Goal: Information Seeking & Learning: Find specific fact

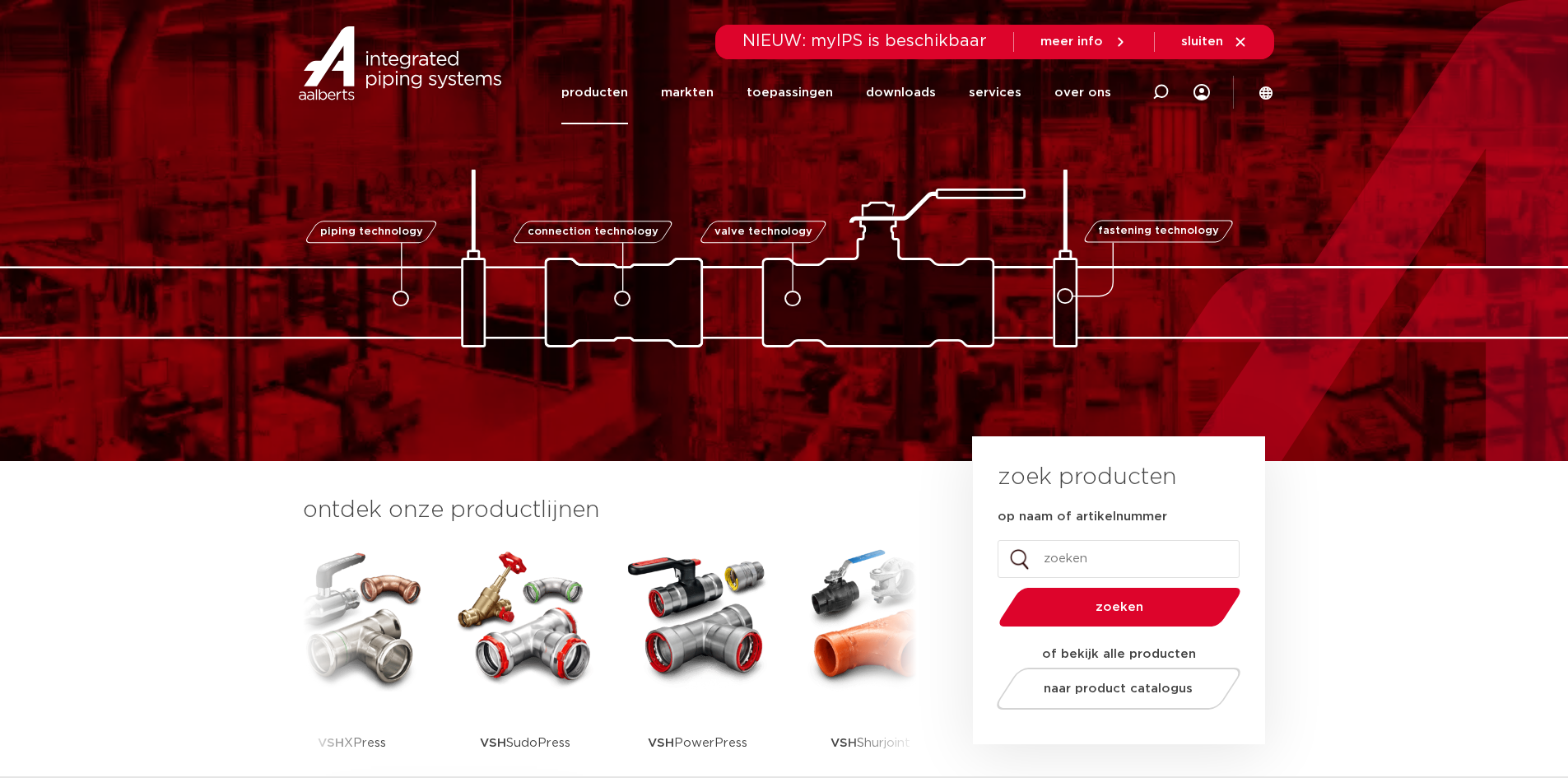
click at [621, 94] on link "producten" at bounding box center [594, 93] width 67 height 64
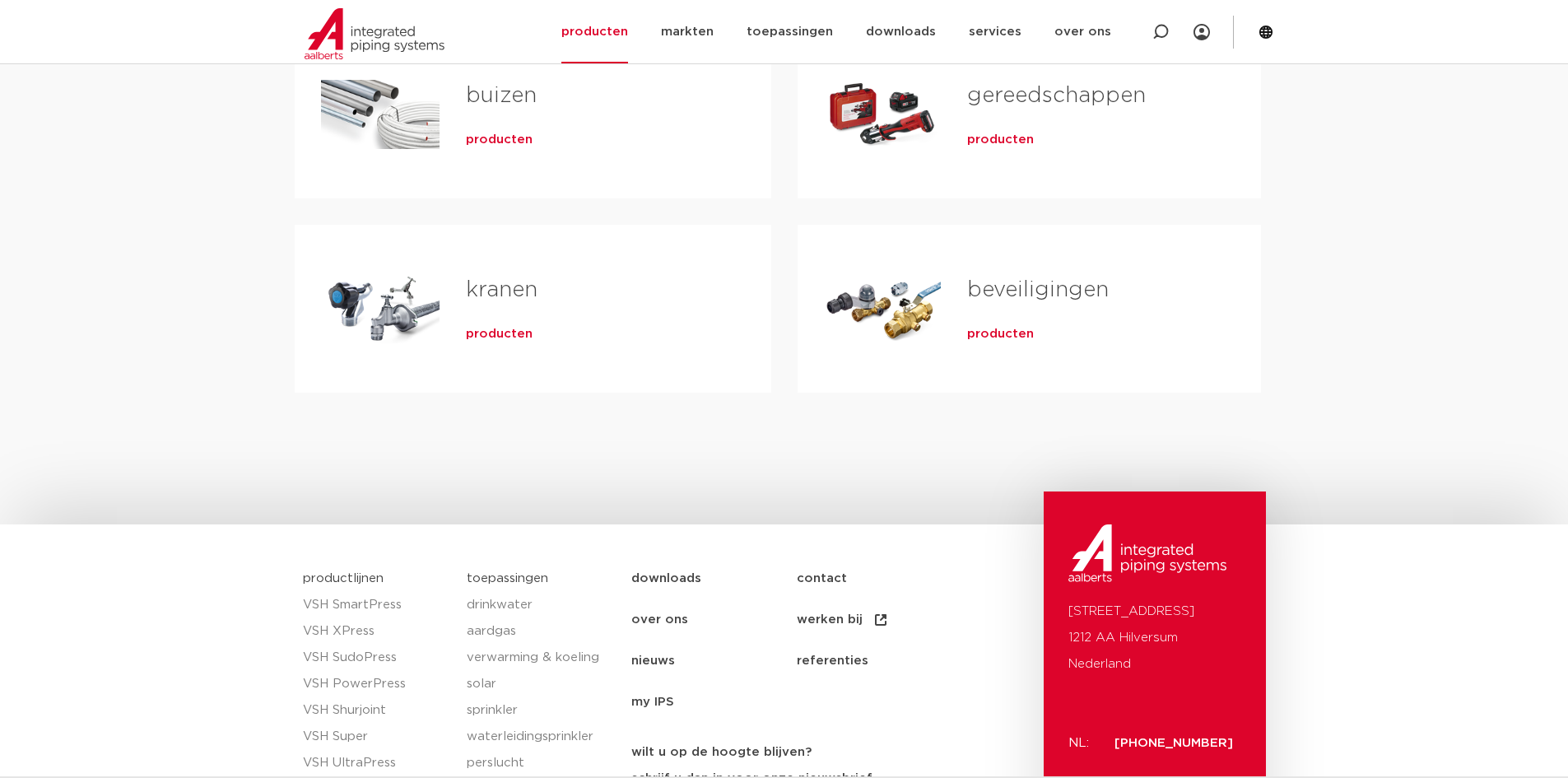
scroll to position [577, 0]
click at [497, 338] on span "producten" at bounding box center [499, 332] width 67 height 16
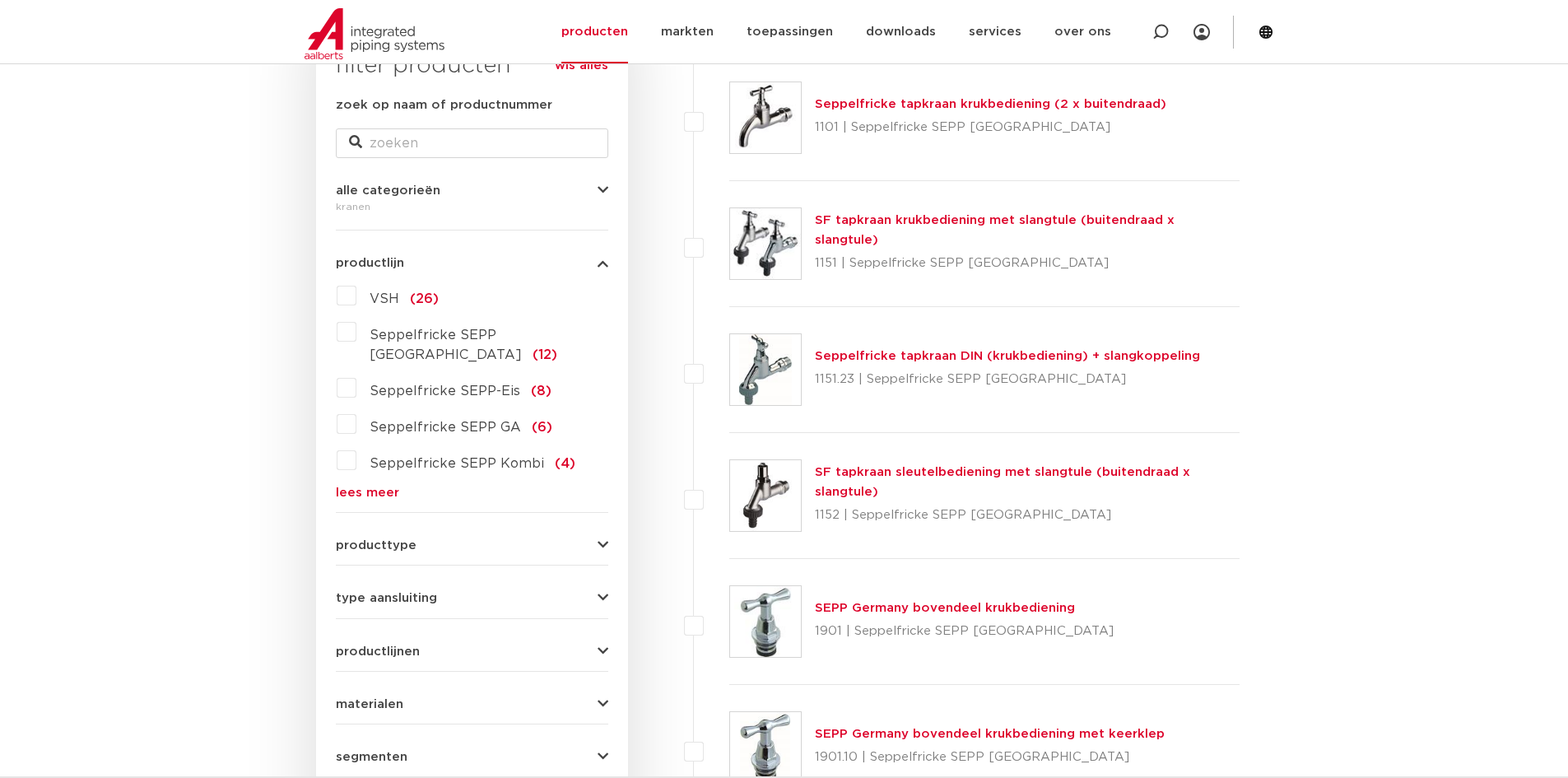
scroll to position [330, 0]
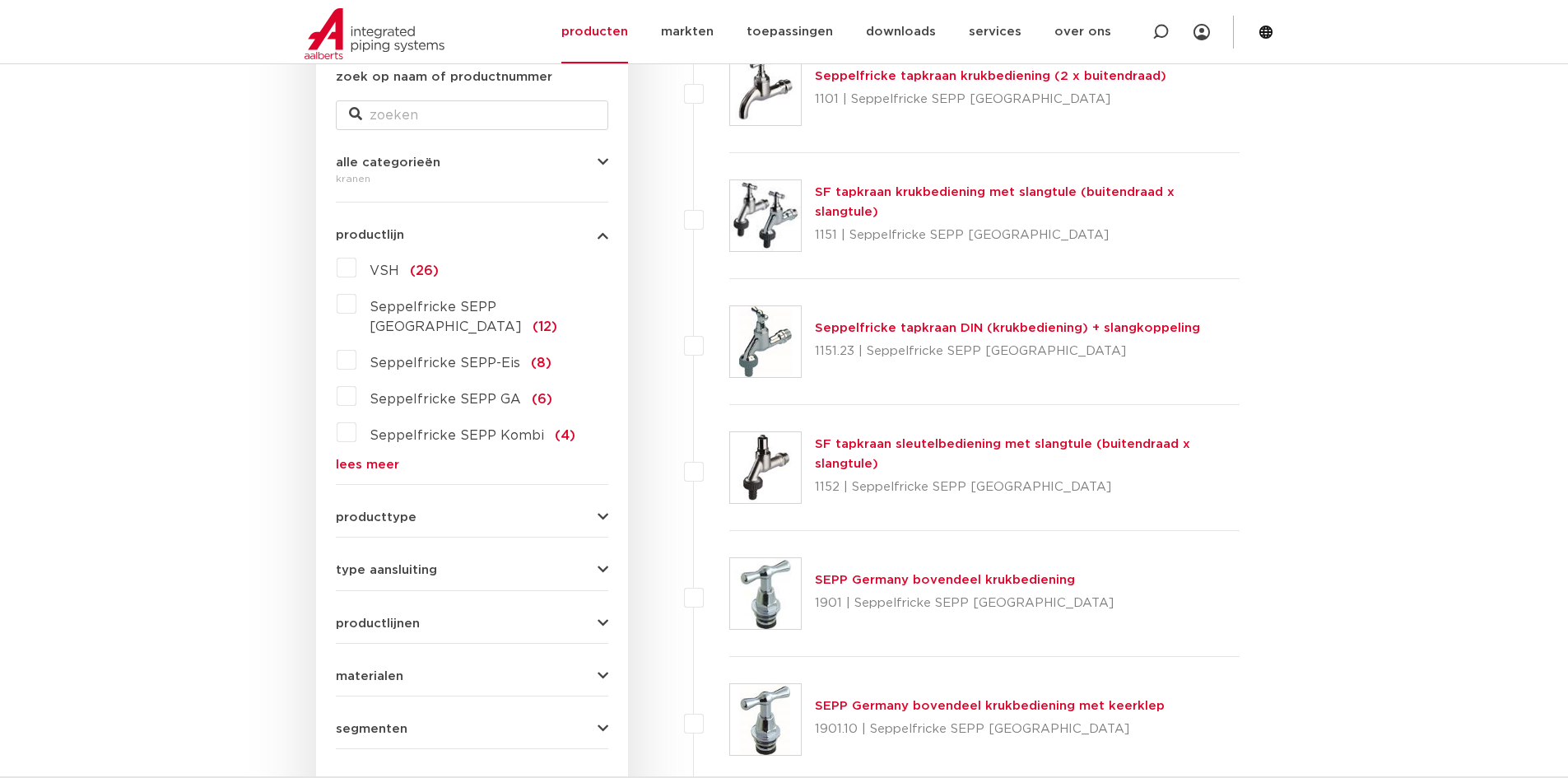
click at [400, 511] on span "producttype" at bounding box center [376, 517] width 81 height 13
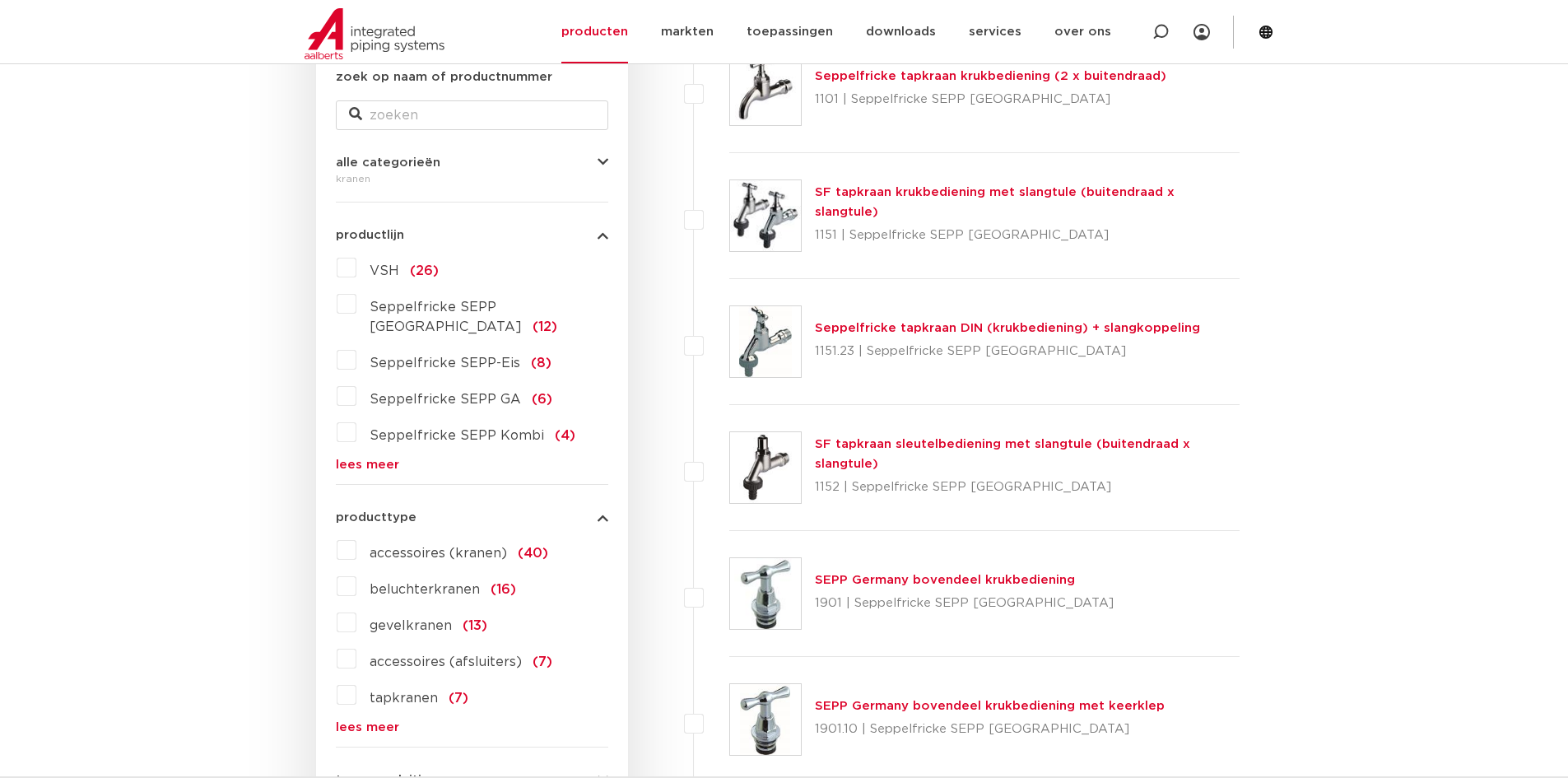
click at [394, 619] on span "gevelkranen" at bounding box center [410, 626] width 82 height 14
click at [0, 0] on input "gevelkranen (13)" at bounding box center [0, 0] width 0 height 0
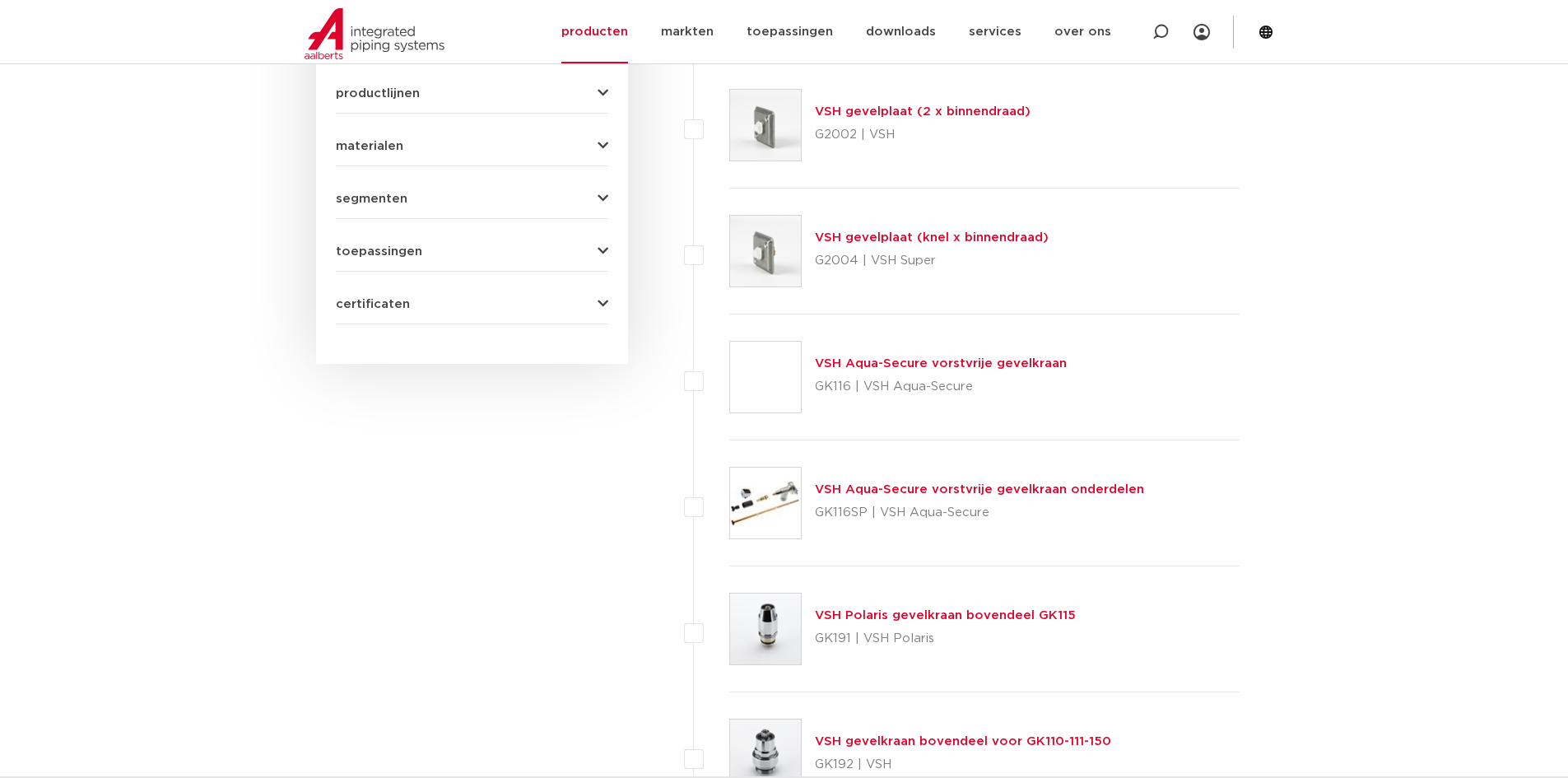
scroll to position [1070, 0]
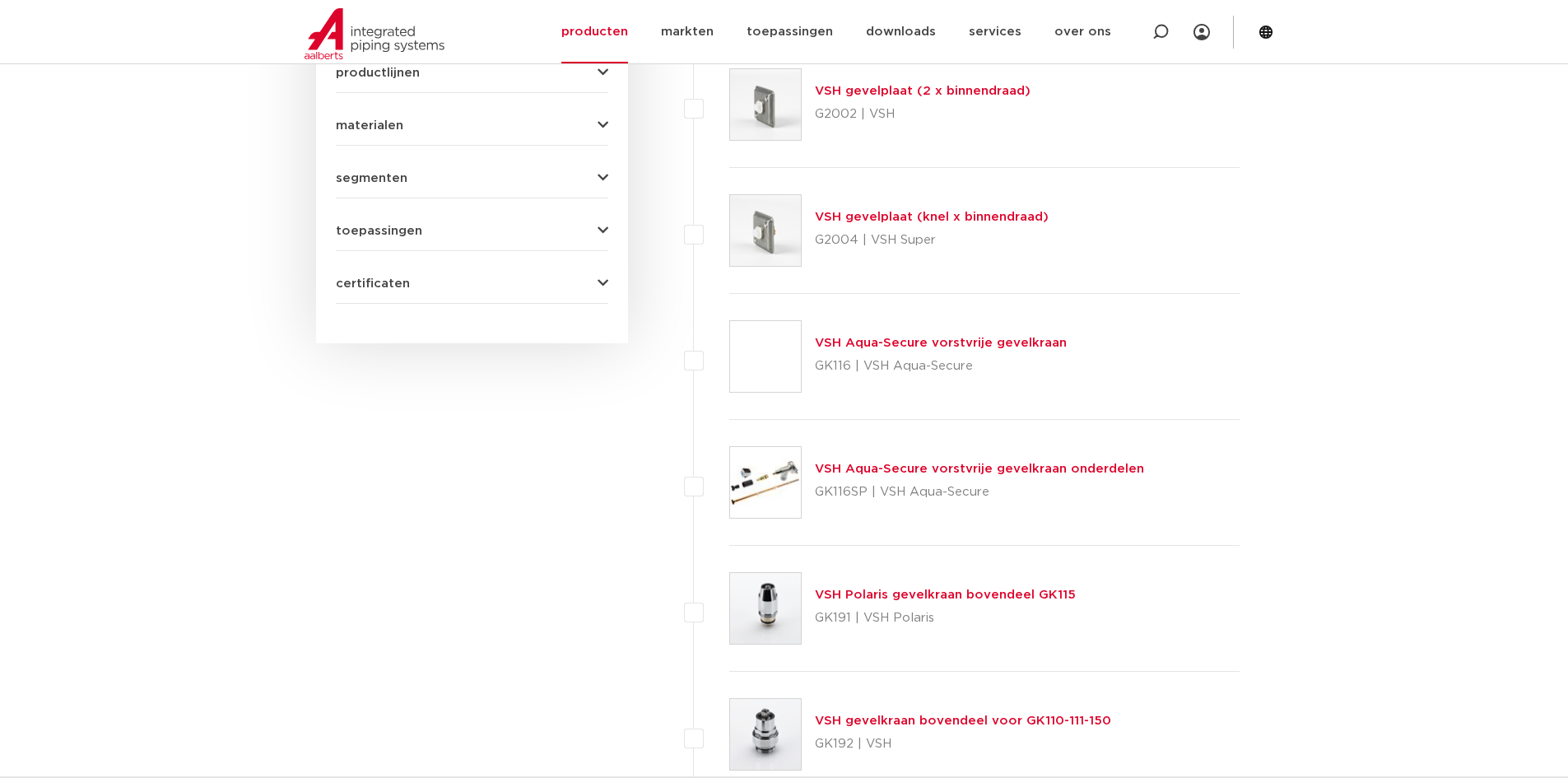
click at [1101, 469] on link "VSH Aqua-Secure vorstvrije gevelkraan onderdelen" at bounding box center [980, 469] width 329 height 13
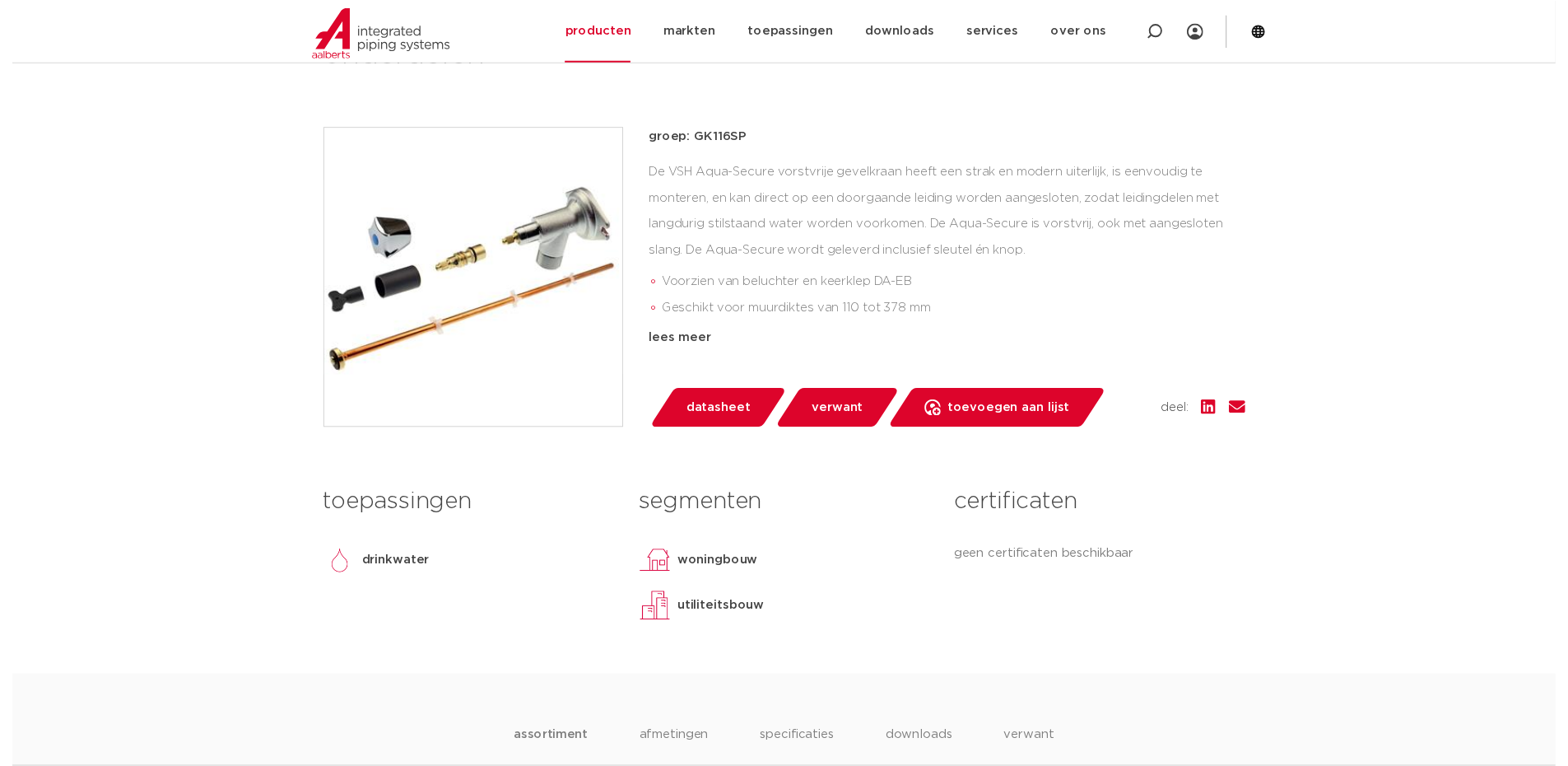
scroll to position [329, 0]
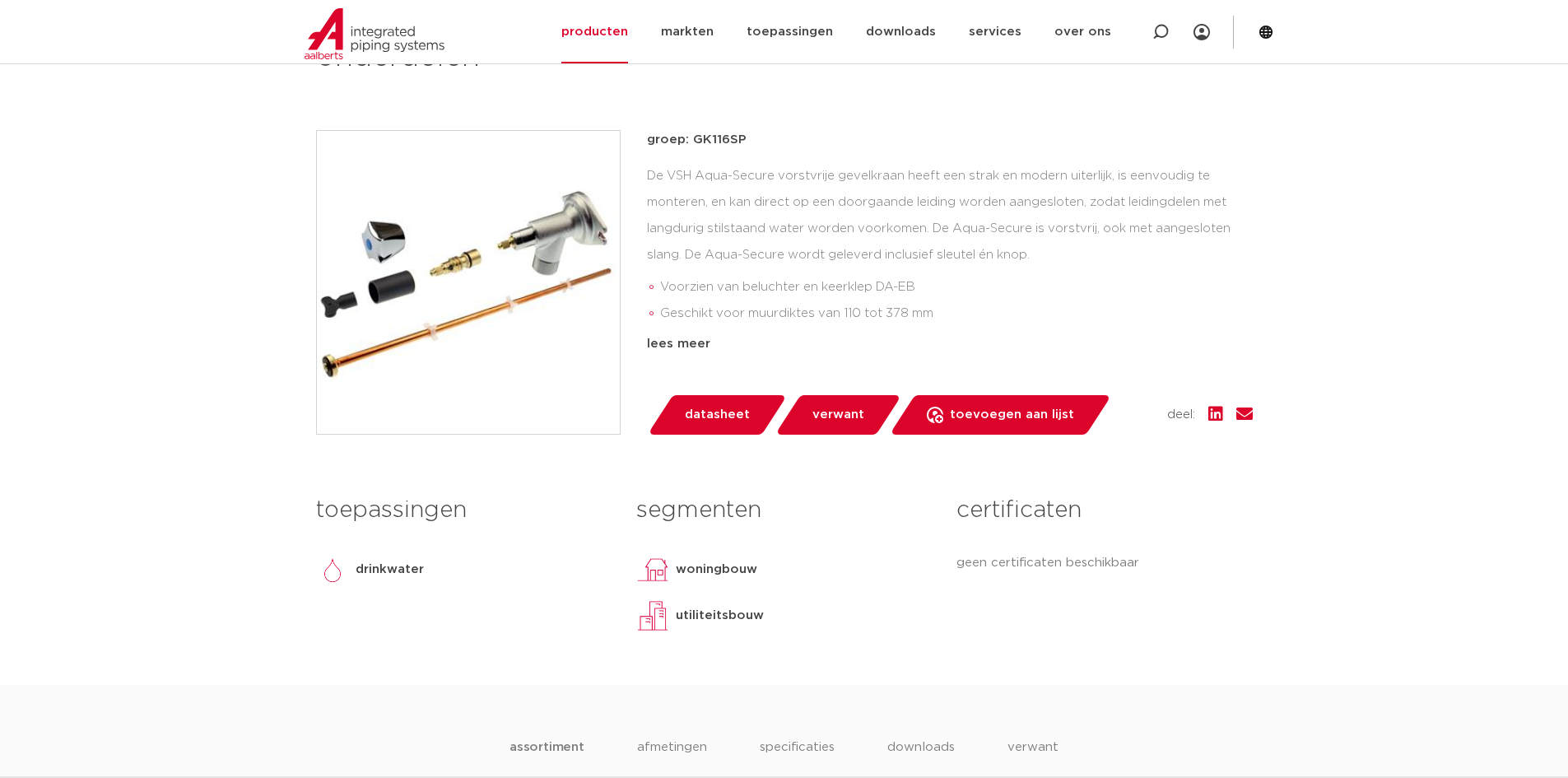
click at [731, 414] on span "datasheet" at bounding box center [717, 414] width 65 height 26
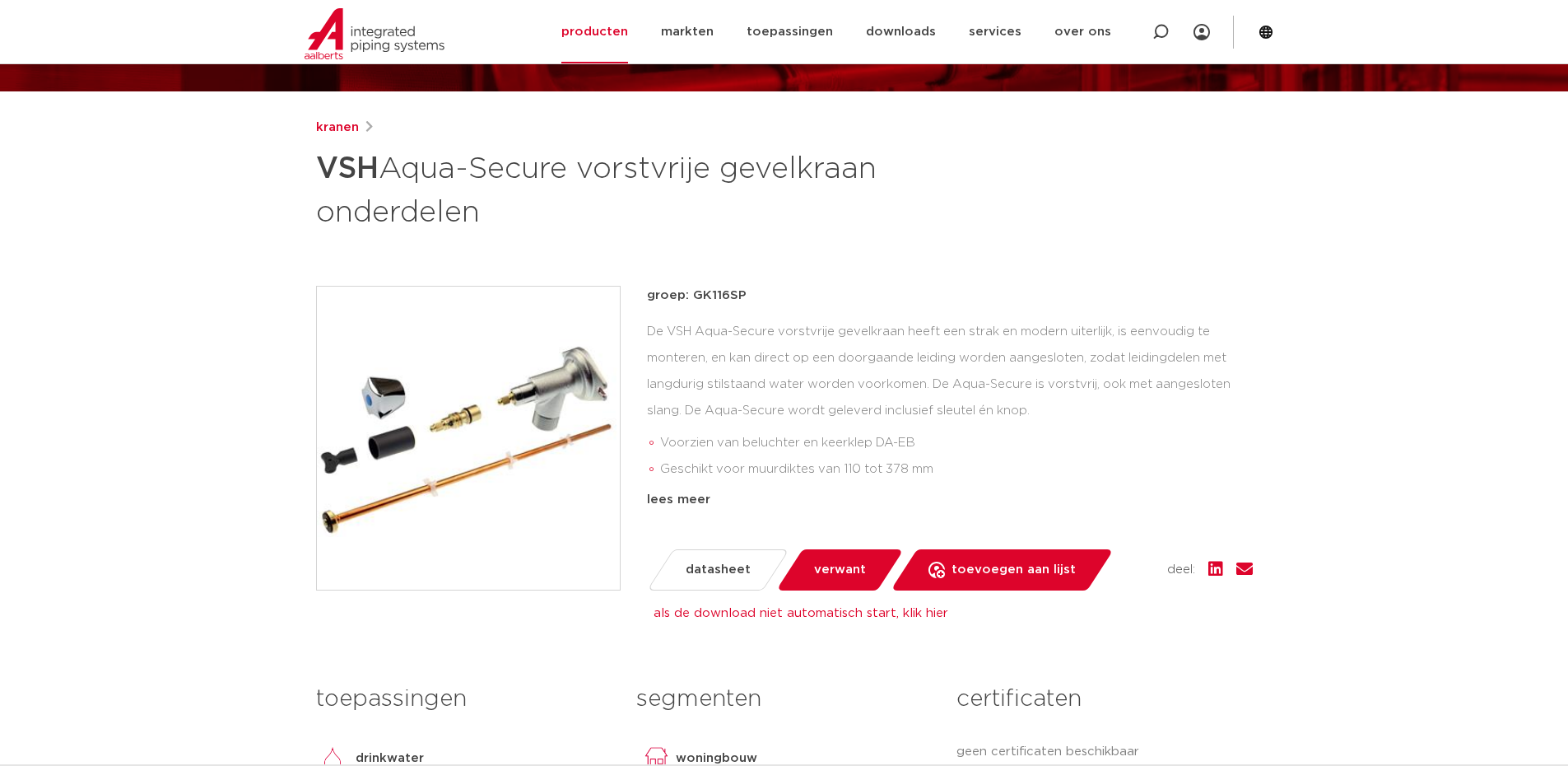
scroll to position [165, 0]
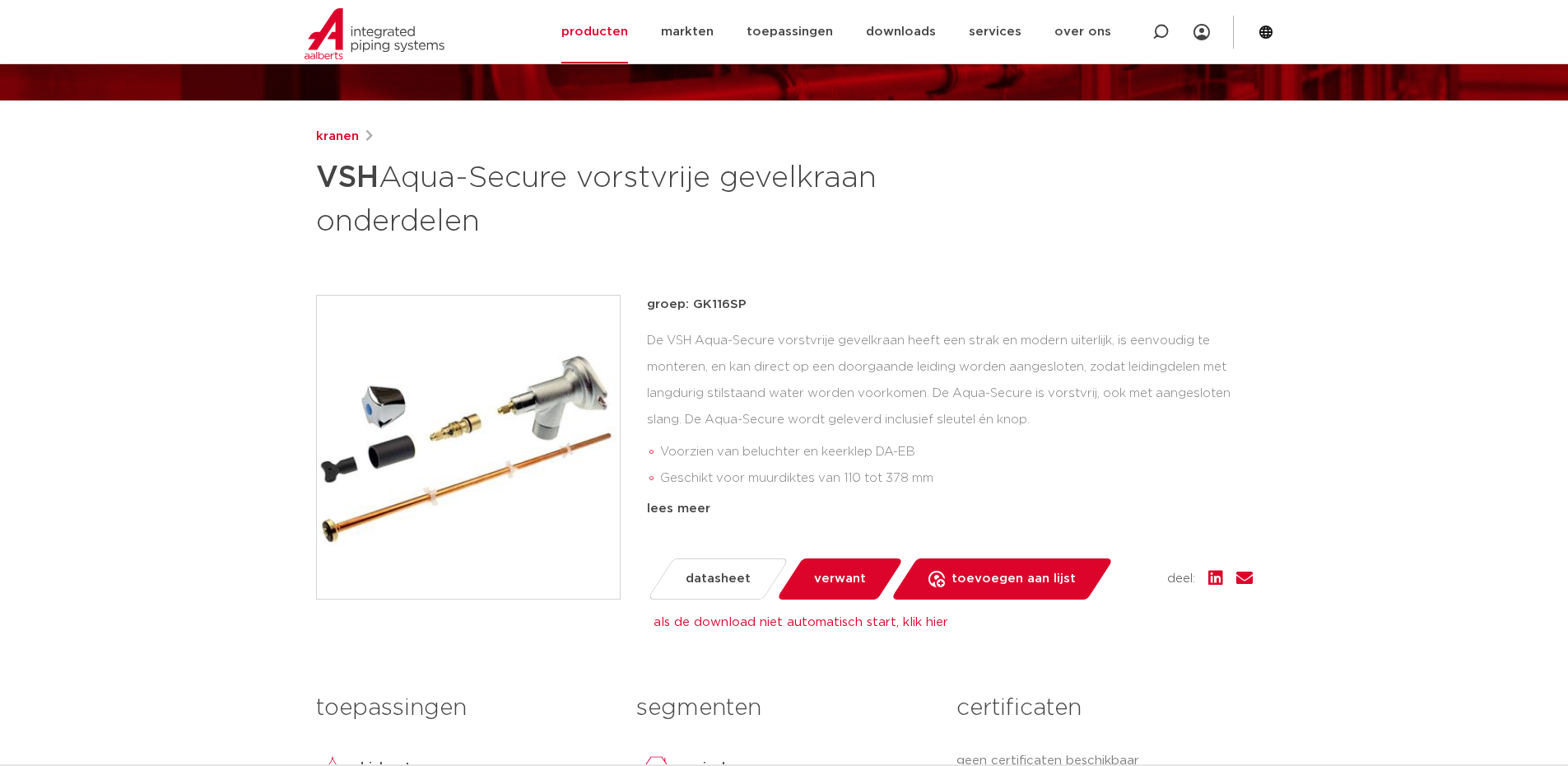
click at [490, 453] on img at bounding box center [468, 447] width 303 height 303
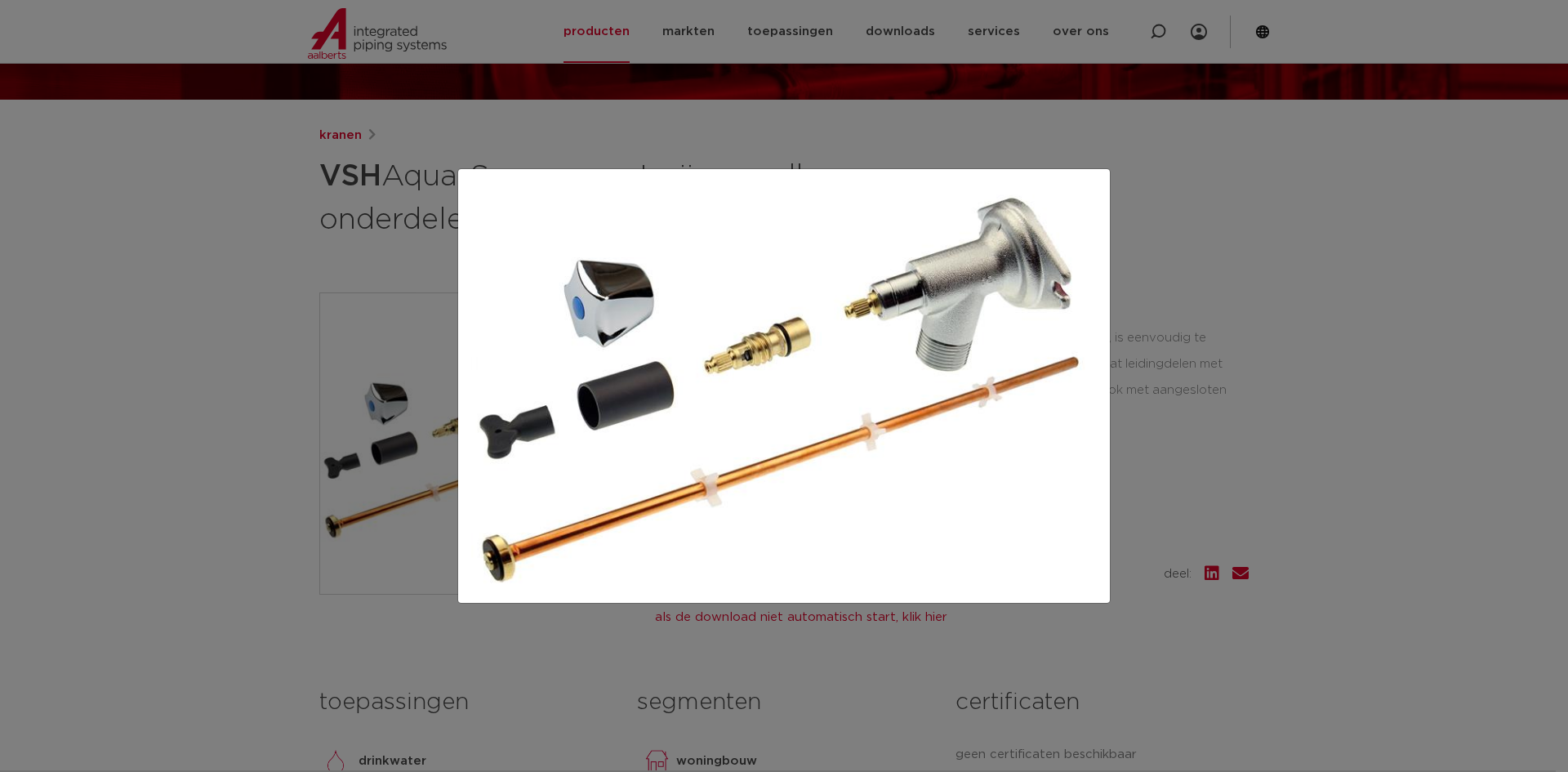
click at [1311, 380] on div at bounding box center [784, 386] width 1568 height 772
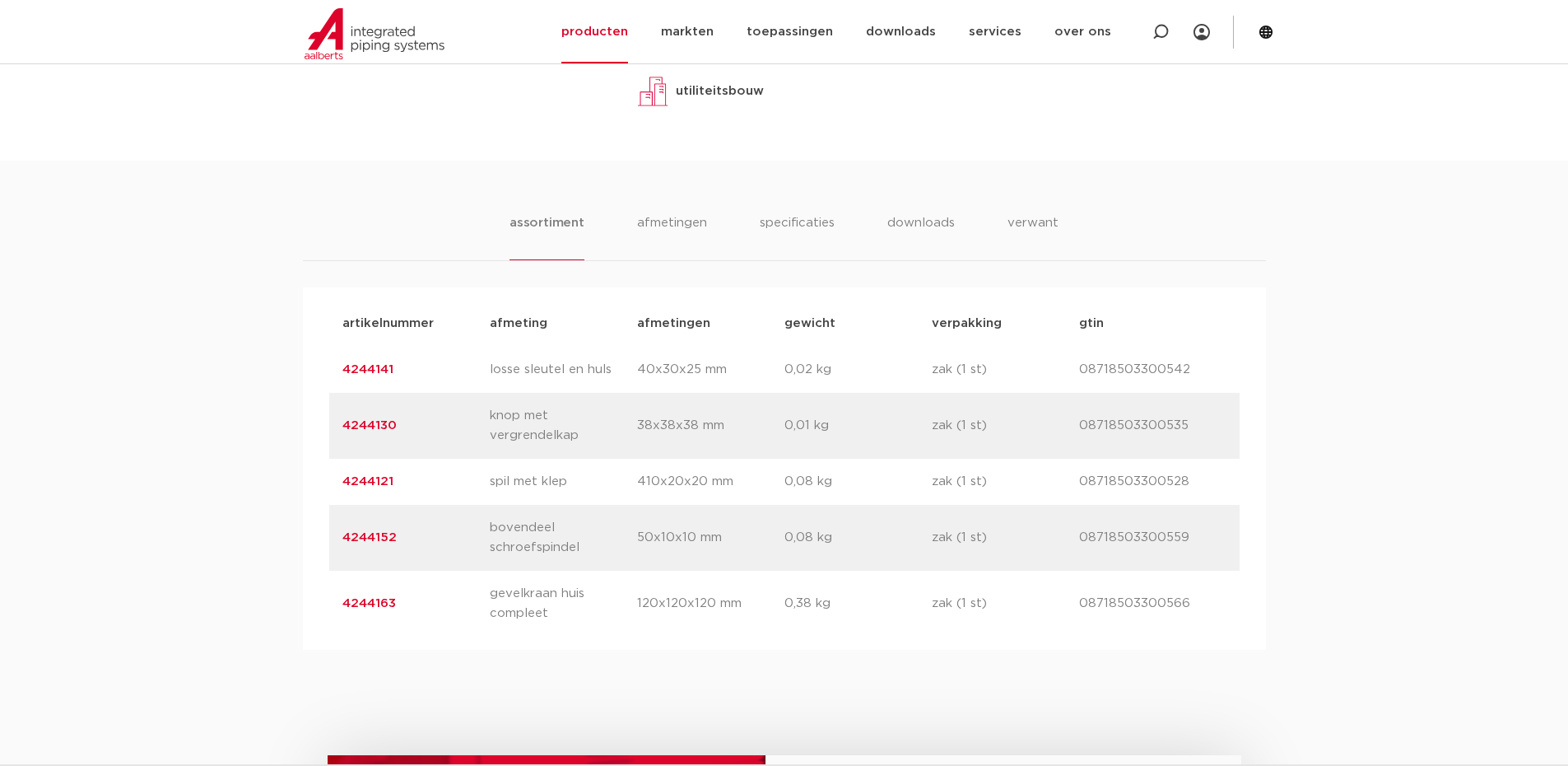
scroll to position [905, 0]
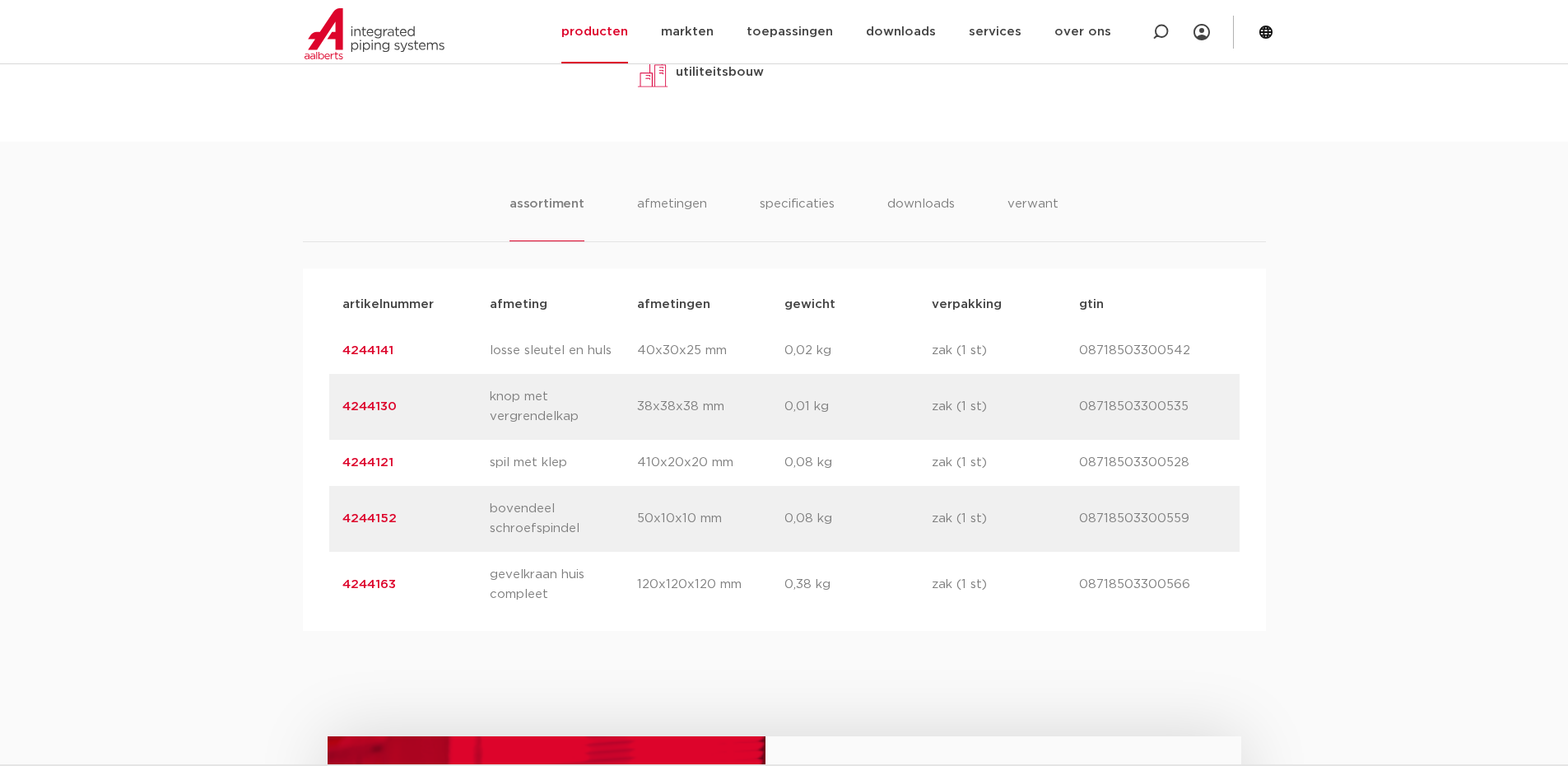
drag, startPoint x: 1192, startPoint y: 347, endPoint x: 1080, endPoint y: 348, distance: 112.0
click at [1080, 348] on p "08718503300542" at bounding box center [1153, 350] width 148 height 20
copy p "08718503300542"
drag, startPoint x: 340, startPoint y: 409, endPoint x: 392, endPoint y: 405, distance: 52.2
click at [392, 405] on div "artikelnummer 4244130 afmeting knop met vergrendelkap [GEOGRAPHIC_DATA] 38x38x3…" at bounding box center [784, 407] width 910 height 66
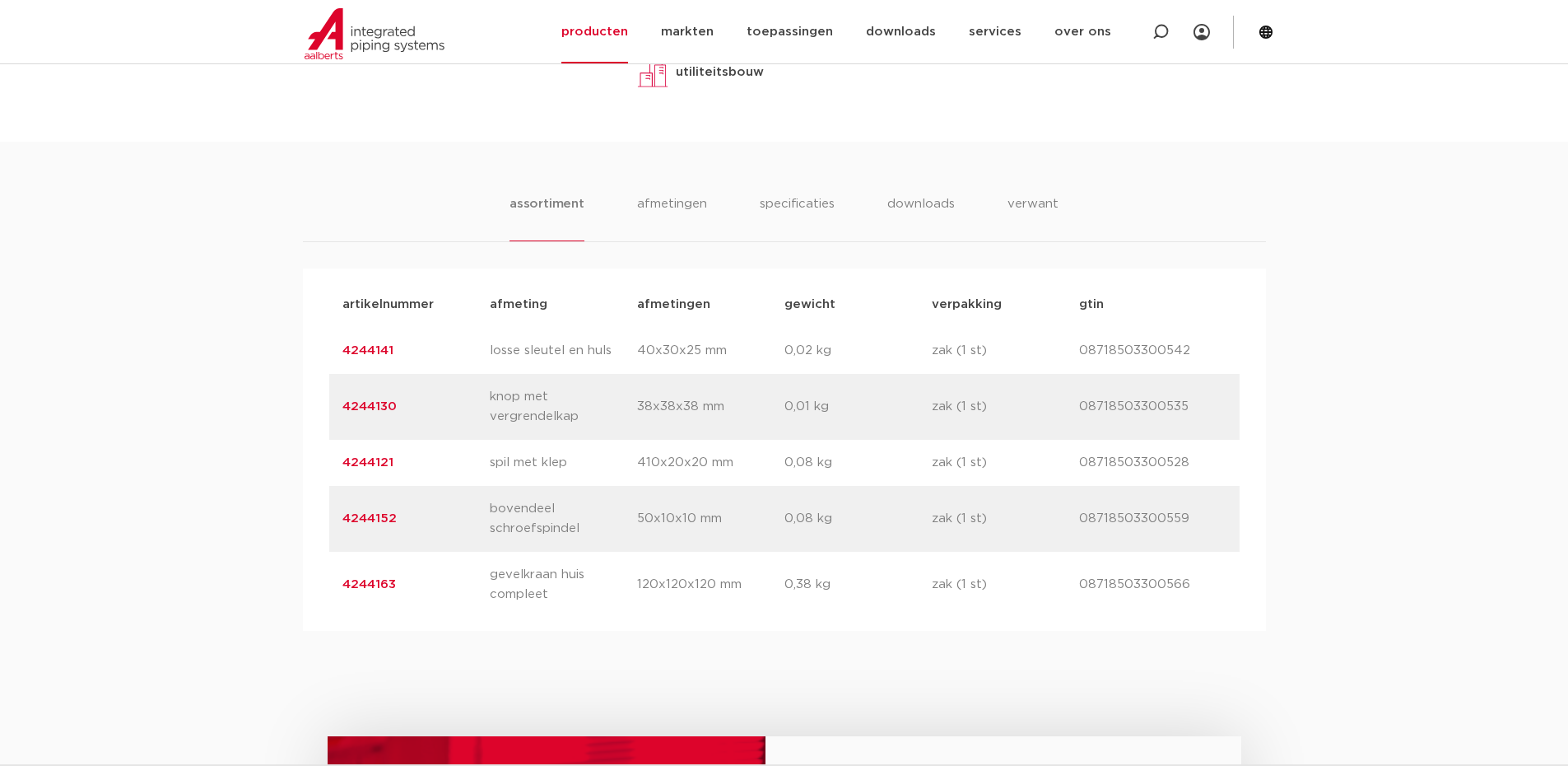
copy link "4244130"
drag, startPoint x: 393, startPoint y: 464, endPoint x: 320, endPoint y: 465, distance: 73.0
click at [320, 465] on div "artikelnummer afmeting [GEOGRAPHIC_DATA] gewicht verpakking gtin artikelnummer …" at bounding box center [784, 449] width 963 height 363
copy link "4244121"
drag, startPoint x: 402, startPoint y: 515, endPoint x: 349, endPoint y: 523, distance: 53.6
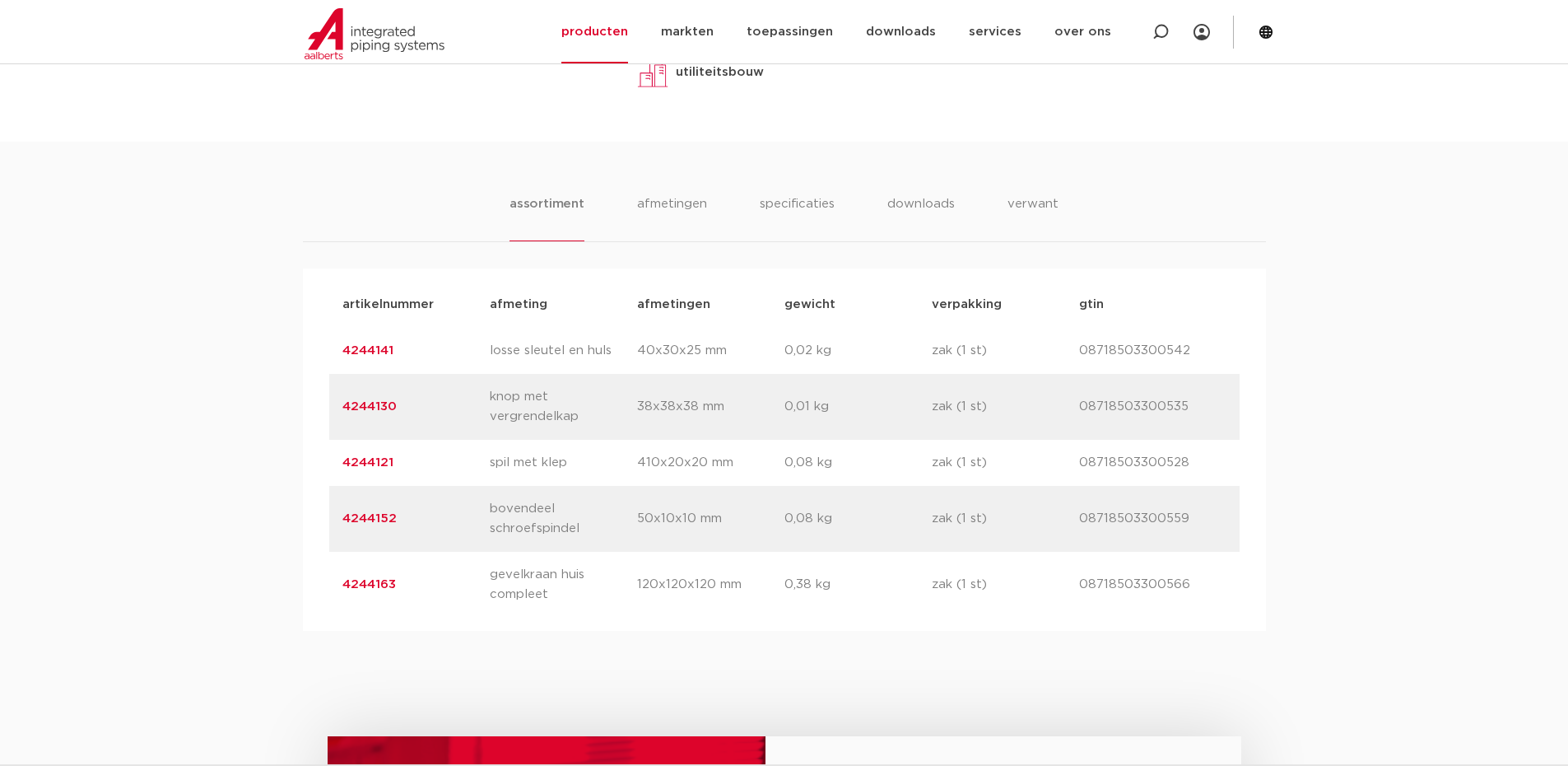
click at [343, 524] on p "4244152" at bounding box center [416, 518] width 148 height 20
copy link "4244152"
